Goal: Information Seeking & Learning: Compare options

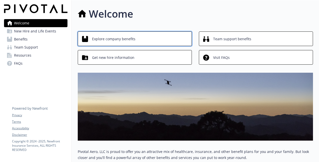
click at [119, 39] on span "Explore company benefits" at bounding box center [113, 39] width 43 height 10
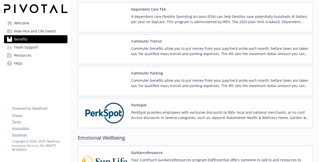
scroll to position [482, 0]
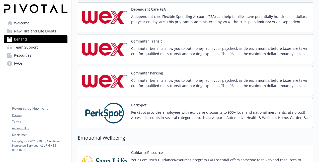
click at [146, 40] on button "Commuter Transit" at bounding box center [146, 40] width 31 height 5
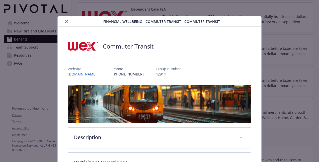
scroll to position [15, 0]
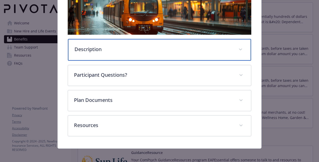
click at [214, 45] on p "Description" at bounding box center [154, 49] width 158 height 8
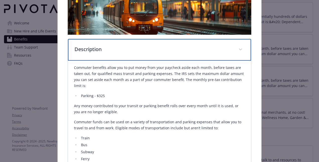
scroll to position [89, 0]
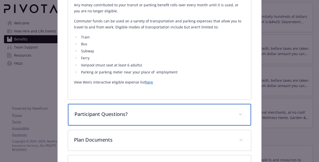
click at [136, 110] on p "Participant Questions?" at bounding box center [154, 114] width 158 height 8
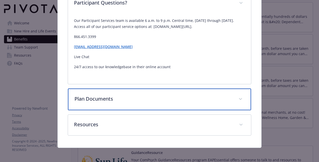
click at [136, 101] on p "Plan Documents" at bounding box center [154, 99] width 158 height 8
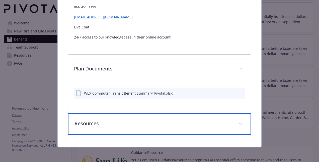
click at [132, 121] on p "Resources" at bounding box center [154, 123] width 158 height 8
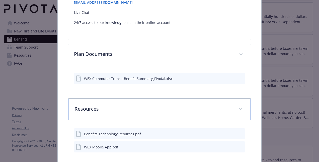
scroll to position [371, 0]
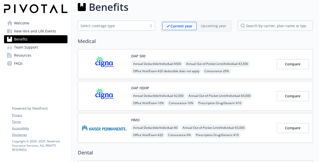
scroll to position [7, 0]
click at [288, 64] on span "Compare" at bounding box center [293, 64] width 16 height 5
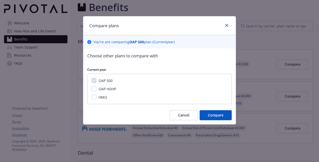
click at [97, 90] on div "OAP HDHP" at bounding box center [107, 88] width 21 height 5
click at [97, 89] on div "OAP HDHP" at bounding box center [107, 88] width 21 height 5
click at [94, 89] on input "OAP HDHP" at bounding box center [94, 88] width 5 height 5
checkbox input "true"
click at [95, 95] on input "HMO" at bounding box center [94, 96] width 5 height 5
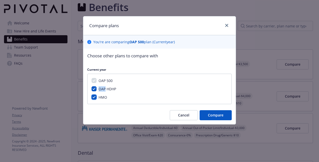
checkbox input "true"
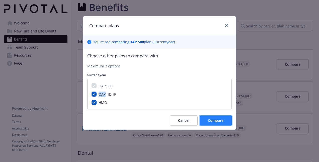
click at [213, 123] on button "Compare" at bounding box center [216, 120] width 32 height 10
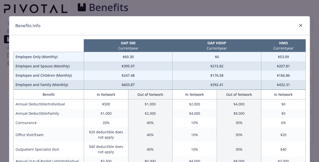
scroll to position [0, 0]
click at [299, 25] on icon "close" at bounding box center [300, 25] width 3 height 3
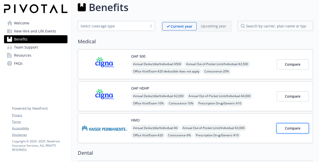
click at [291, 128] on span "Compare" at bounding box center [293, 128] width 16 height 5
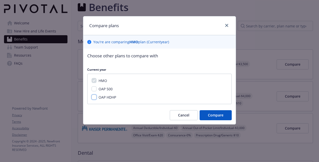
click at [95, 96] on input "OAP HDHP" at bounding box center [94, 96] width 5 height 5
checkbox input "true"
click at [97, 88] on div "OAP 500" at bounding box center [105, 88] width 17 height 5
click at [92, 88] on input "OAP 500" at bounding box center [94, 88] width 5 height 5
checkbox input "true"
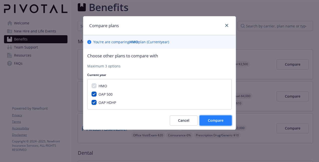
click at [206, 120] on button "Compare" at bounding box center [216, 120] width 32 height 10
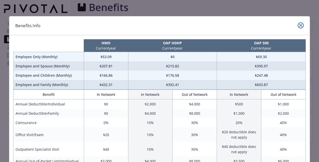
click at [300, 24] on icon "close" at bounding box center [300, 25] width 3 height 3
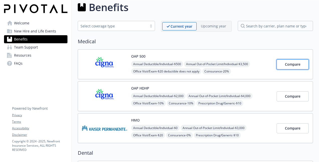
click at [289, 62] on span "Compare" at bounding box center [293, 64] width 16 height 5
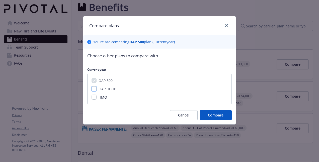
click at [93, 87] on input "OAP HDHP" at bounding box center [94, 88] width 5 height 5
checkbox input "true"
click at [94, 96] on input "HMO" at bounding box center [94, 96] width 5 height 5
checkbox input "true"
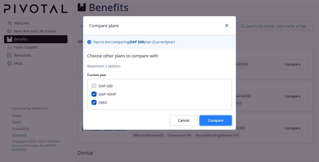
click at [218, 120] on span "Compare" at bounding box center [216, 120] width 16 height 5
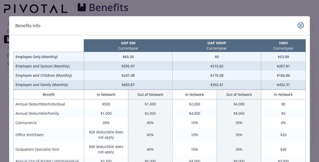
click at [299, 26] on icon "close" at bounding box center [300, 25] width 3 height 3
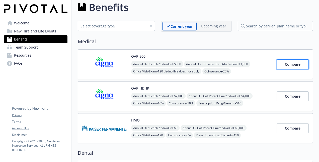
click at [288, 68] on button "Compare" at bounding box center [293, 64] width 32 height 10
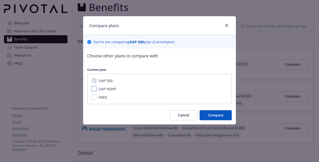
click at [95, 89] on input "OAP HDHP" at bounding box center [94, 88] width 5 height 5
checkbox input "true"
click at [212, 117] on span "Compare" at bounding box center [216, 114] width 16 height 5
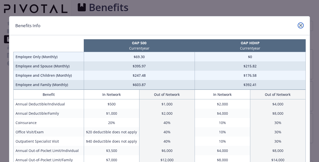
click at [300, 24] on icon "close" at bounding box center [300, 25] width 3 height 3
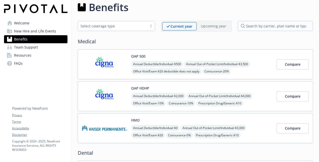
click at [114, 64] on img at bounding box center [104, 63] width 45 height 21
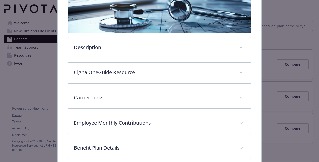
scroll to position [90, 0]
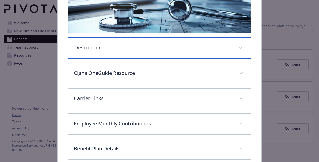
click at [138, 50] on div "Description" at bounding box center [159, 48] width 183 height 22
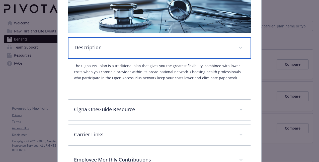
click at [143, 51] on div "Description" at bounding box center [159, 48] width 183 height 22
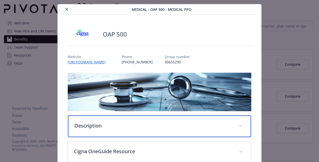
scroll to position [0, 0]
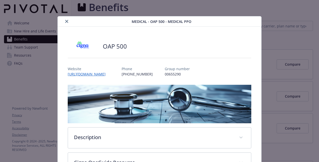
click at [66, 23] on button "close" at bounding box center [67, 21] width 6 height 6
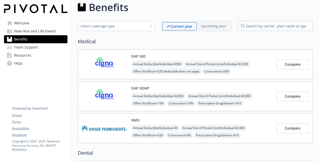
click at [119, 93] on img at bounding box center [104, 95] width 45 height 21
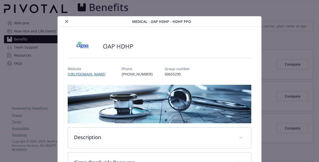
scroll to position [15, 0]
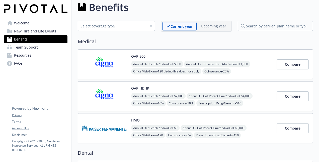
click at [106, 67] on img at bounding box center [104, 63] width 45 height 21
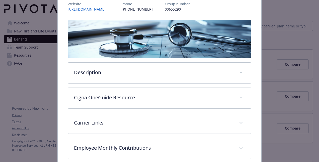
scroll to position [65, 0]
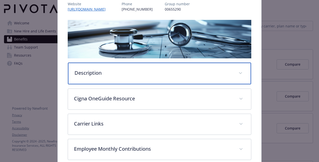
click at [153, 71] on p "Description" at bounding box center [154, 73] width 158 height 8
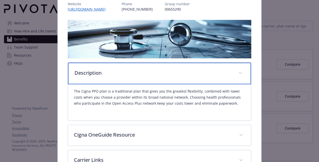
click at [153, 71] on p "Description" at bounding box center [154, 73] width 158 height 8
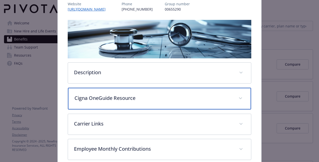
click at [128, 99] on p "Cigna OneGuide Resource" at bounding box center [154, 98] width 158 height 8
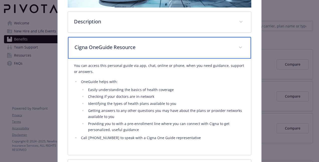
scroll to position [115, 0]
click at [123, 47] on p "Cigna OneGuide Resource" at bounding box center [154, 48] width 158 height 8
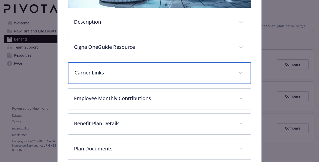
click at [121, 73] on p "Carrier Links" at bounding box center [154, 73] width 158 height 8
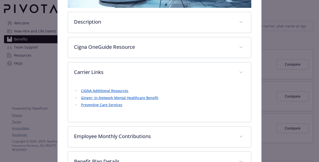
click at [133, 99] on li "Ginger: In-Network Mental Healthcare Benefit" at bounding box center [163, 98] width 166 height 6
click at [134, 97] on link "Ginger: In-Network Mental Healthcare Benefit" at bounding box center [119, 97] width 77 height 5
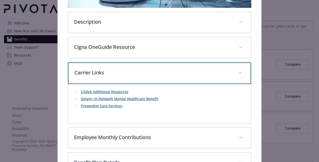
click at [131, 67] on div "Carrier Links" at bounding box center [159, 73] width 183 height 22
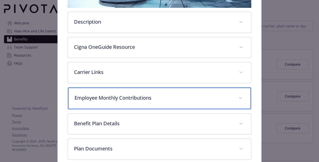
click at [136, 94] on p "Employee Monthly Contributions" at bounding box center [154, 98] width 158 height 8
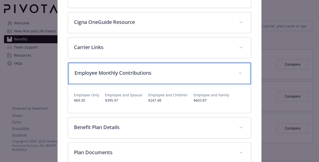
scroll to position [140, 0]
click at [140, 82] on div "Employee Monthly Contributions" at bounding box center [159, 74] width 183 height 22
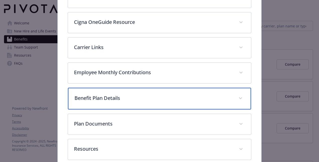
click at [145, 90] on div "Benefit Plan Details" at bounding box center [159, 99] width 183 height 22
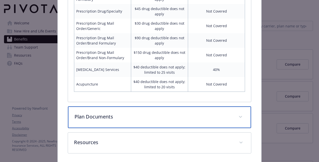
click at [144, 113] on p "Plan Documents" at bounding box center [154, 117] width 158 height 8
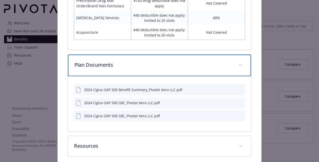
scroll to position [515, 0]
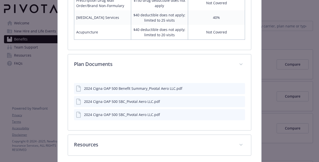
click at [238, 86] on icon "preview file" at bounding box center [240, 88] width 5 height 4
click at [238, 99] on icon "preview file" at bounding box center [240, 101] width 5 height 4
click at [176, 109] on div "2024 Cigna OAP 500 SBC_Pivotal Aero LLC.pdf" at bounding box center [159, 114] width 171 height 11
click at [238, 112] on icon "preview file" at bounding box center [240, 114] width 5 height 4
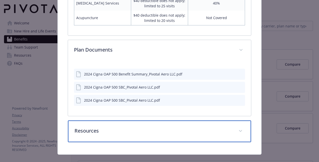
click at [170, 120] on div "Resources" at bounding box center [159, 131] width 183 height 22
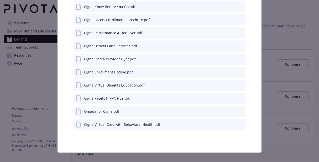
scroll to position [768, 0]
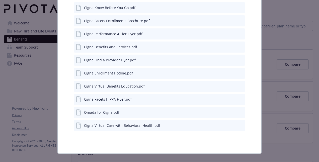
click at [238, 71] on icon "preview file" at bounding box center [240, 73] width 5 height 4
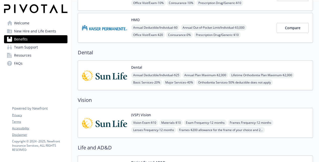
click at [119, 71] on img at bounding box center [104, 75] width 45 height 21
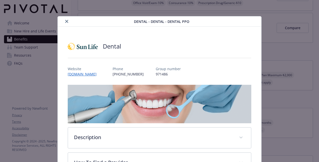
scroll to position [15, 0]
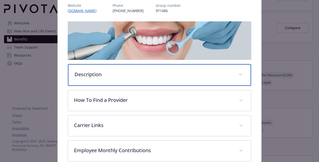
click at [136, 80] on div "Description" at bounding box center [159, 75] width 183 height 22
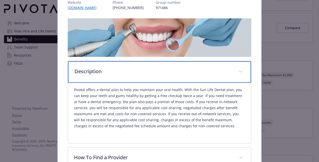
click at [113, 68] on p "Description" at bounding box center [154, 72] width 158 height 8
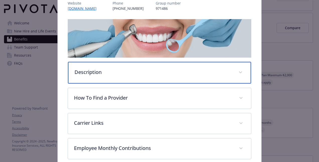
scroll to position [65, 0]
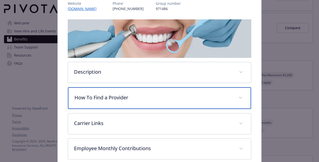
click at [128, 97] on p "How To Find a Provider" at bounding box center [154, 98] width 158 height 8
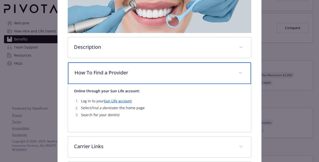
scroll to position [90, 0]
click at [147, 77] on div "How To Find a Provider" at bounding box center [159, 73] width 183 height 22
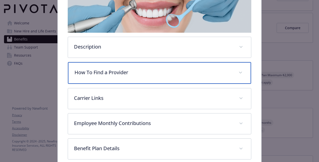
click at [147, 77] on div "How To Find a Provider" at bounding box center [159, 73] width 183 height 22
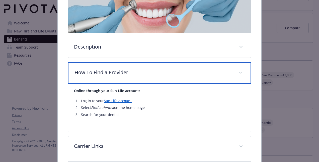
click at [147, 77] on div "How To Find a Provider" at bounding box center [159, 73] width 183 height 22
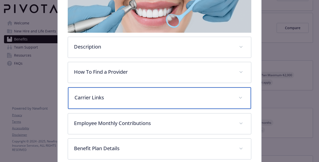
click at [134, 101] on div "Carrier Links" at bounding box center [159, 98] width 183 height 22
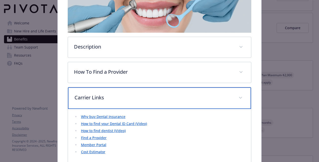
click at [134, 100] on div "Carrier Links" at bounding box center [159, 98] width 183 height 22
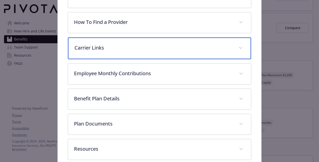
scroll to position [140, 0]
click at [126, 46] on p "Carrier Links" at bounding box center [154, 48] width 158 height 8
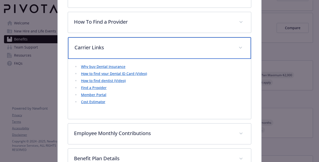
click at [137, 49] on p "Carrier Links" at bounding box center [154, 48] width 158 height 8
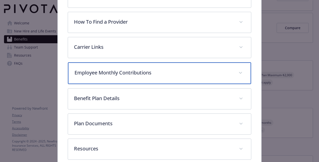
click at [148, 72] on p "Employee Monthly Contributions" at bounding box center [154, 73] width 158 height 8
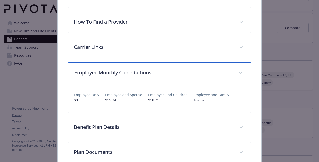
click at [154, 71] on p "Employee Monthly Contributions" at bounding box center [154, 73] width 158 height 8
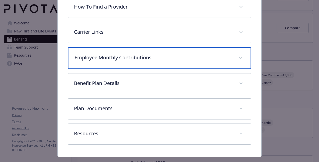
scroll to position [164, 0]
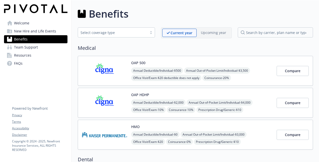
click at [38, 31] on span "New Hire and Life Events" at bounding box center [35, 31] width 42 height 8
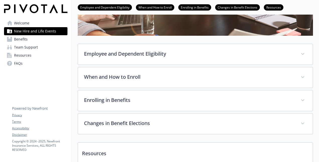
scroll to position [125, 0]
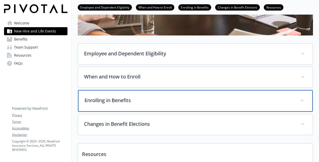
click at [156, 99] on p "Enrolling in Benefits" at bounding box center [190, 100] width 210 height 8
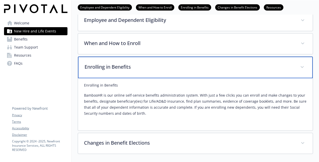
scroll to position [159, 0]
click at [143, 67] on p "Enrolling in Benefits" at bounding box center [190, 67] width 210 height 8
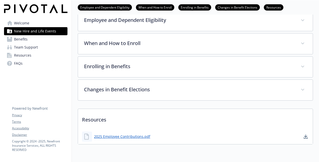
click at [31, 24] on link "Welcome" at bounding box center [36, 23] width 64 height 8
